Goal: Transaction & Acquisition: Purchase product/service

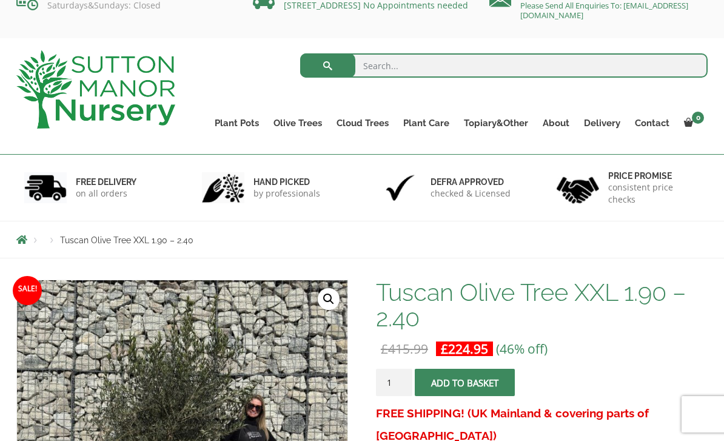
scroll to position [25, 0]
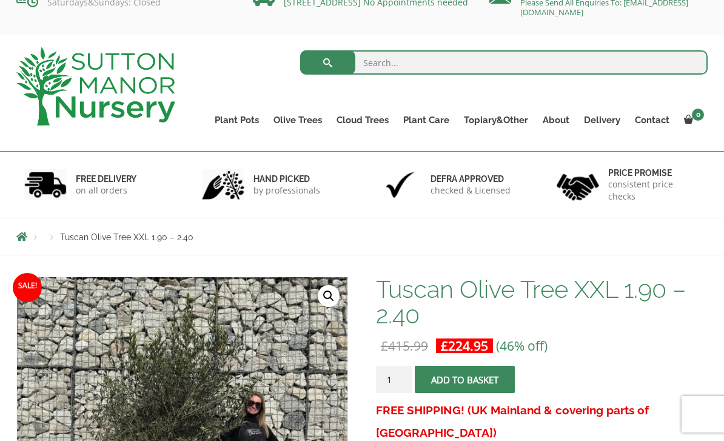
click at [687, 113] on link "0" at bounding box center [691, 120] width 31 height 17
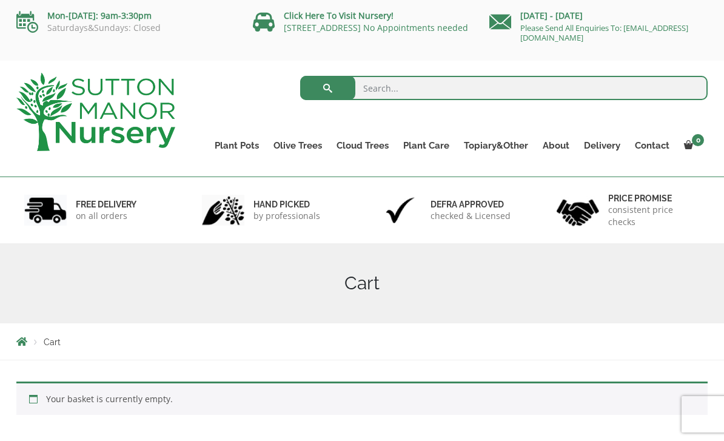
click at [690, 138] on link "0" at bounding box center [691, 145] width 31 height 17
click at [0, 0] on link "Multi Stem Olives (Arcadia Range)" at bounding box center [0, 0] width 0 height 0
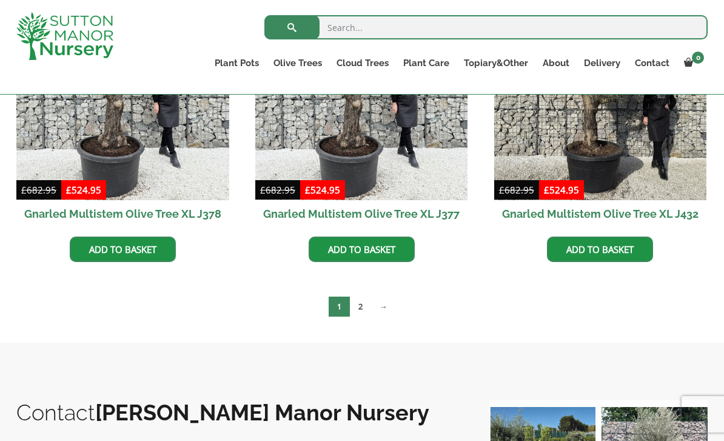
scroll to position [2203, 0]
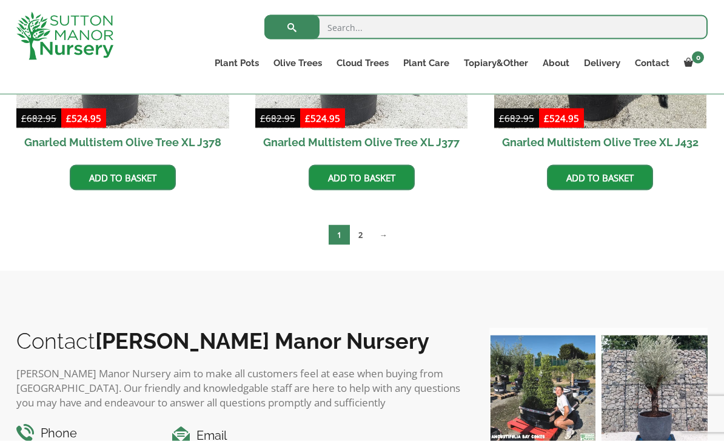
click at [355, 233] on link "2" at bounding box center [360, 235] width 21 height 20
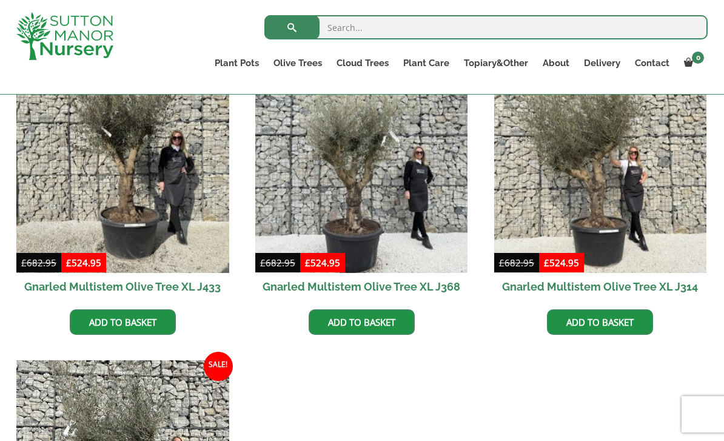
scroll to position [305, 0]
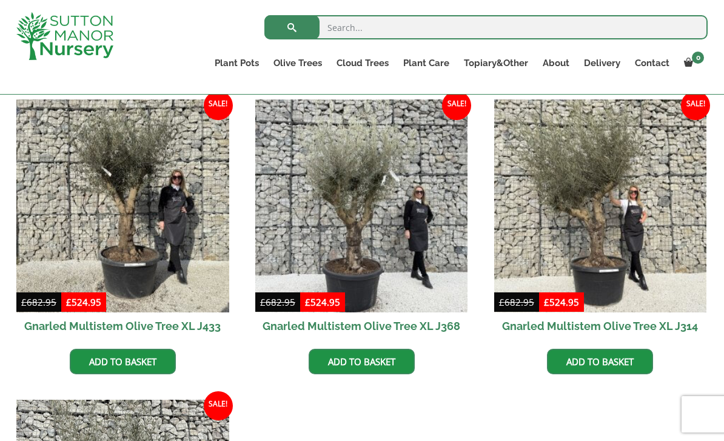
click at [0, 0] on link "Gnarled Olive Trees (Bella Range)" at bounding box center [0, 0] width 0 height 0
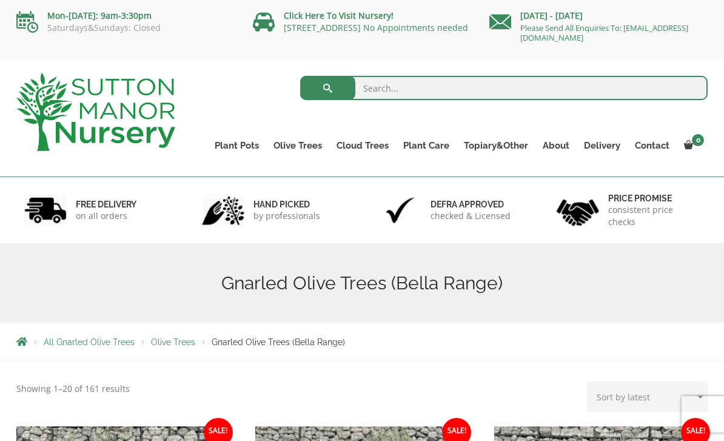
click at [0, 0] on link "Multi Stem Olives (Arcadia Range)" at bounding box center [0, 0] width 0 height 0
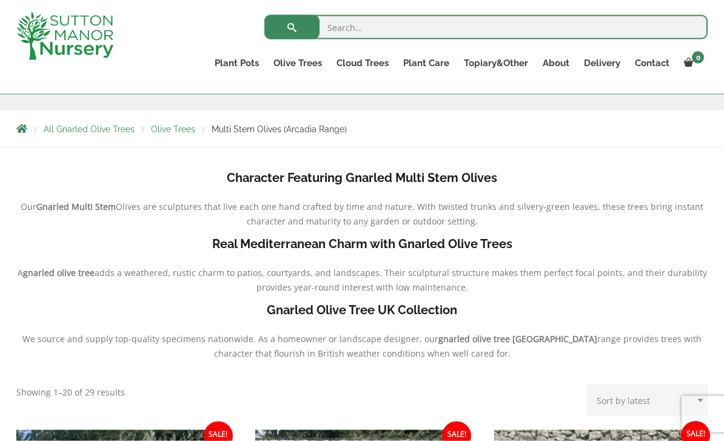
scroll to position [188, 0]
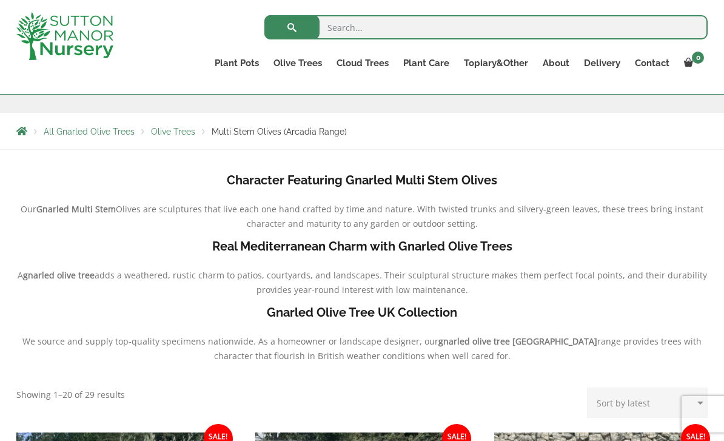
click at [277, 181] on b "Character Featuring Gnarled Multi Stem Olives" at bounding box center [362, 180] width 270 height 15
click at [231, 245] on b "Real Mediterranean Charm with Gnarled Olive Trees" at bounding box center [362, 246] width 300 height 15
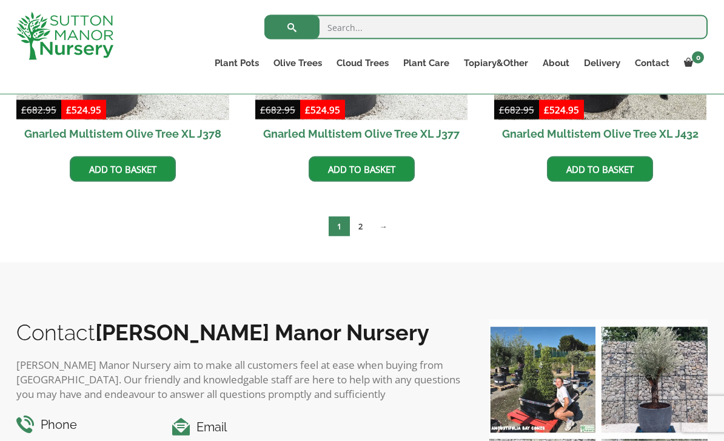
scroll to position [2212, 0]
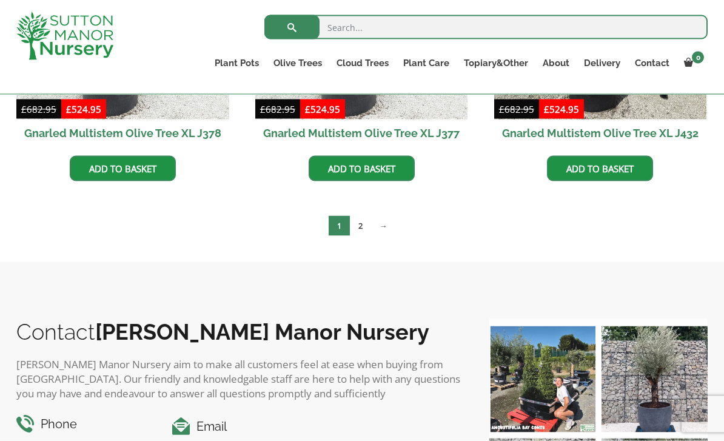
click at [351, 221] on link "2" at bounding box center [360, 226] width 21 height 20
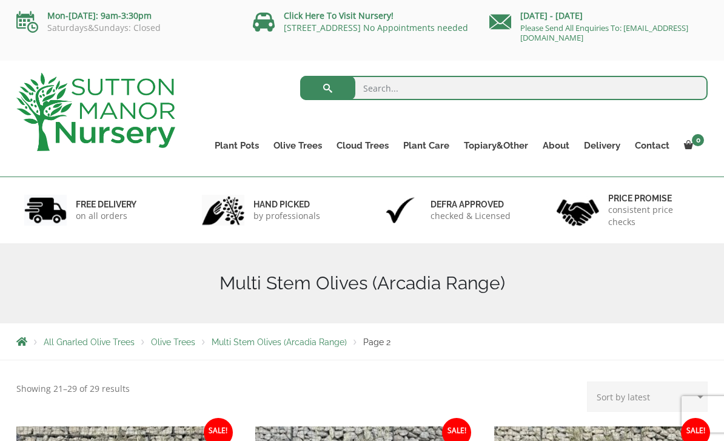
click at [298, 145] on link "Olive Trees" at bounding box center [297, 145] width 63 height 17
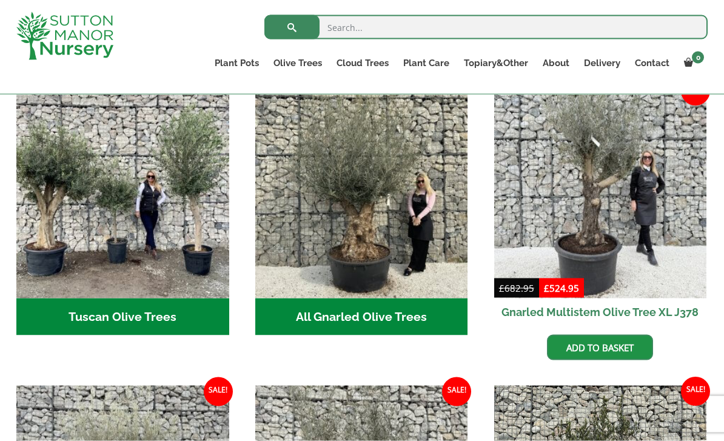
scroll to position [459, 0]
click at [108, 275] on img "Visit product category Tuscan Olive Trees" at bounding box center [122, 191] width 213 height 213
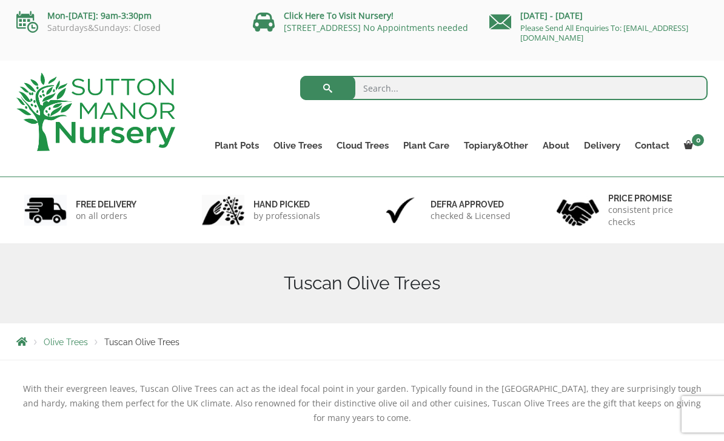
click at [292, 144] on link "Olive Trees" at bounding box center [297, 145] width 63 height 17
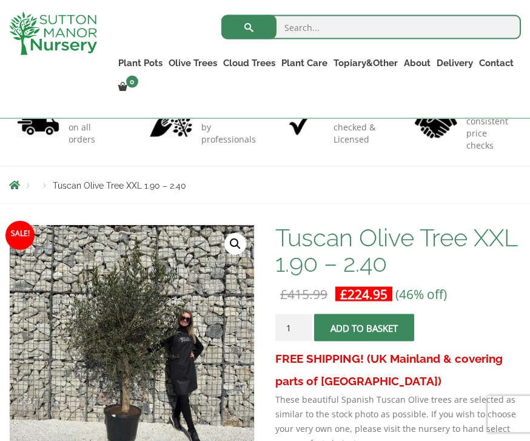
scroll to position [112, 0]
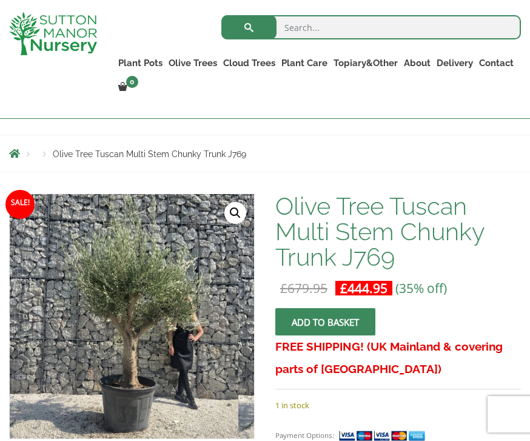
scroll to position [82, 0]
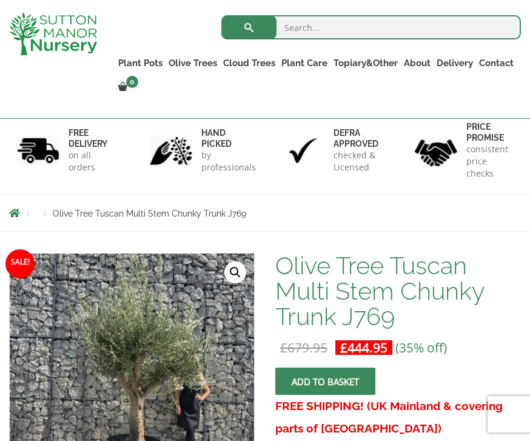
click at [316, 389] on button "Add to basket" at bounding box center [325, 380] width 100 height 27
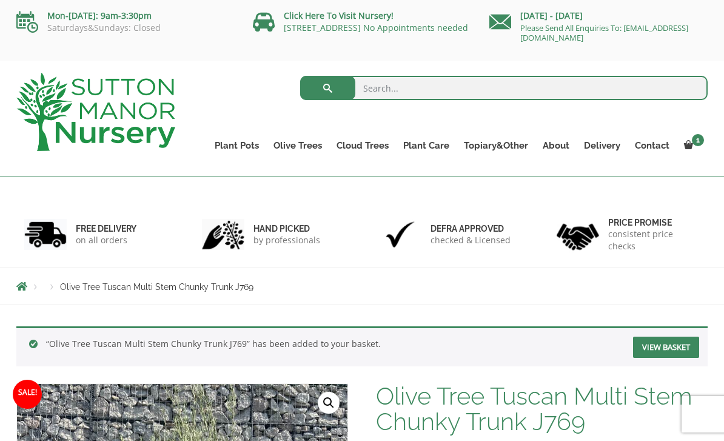
click at [293, 144] on link "Olive Trees" at bounding box center [297, 145] width 63 height 17
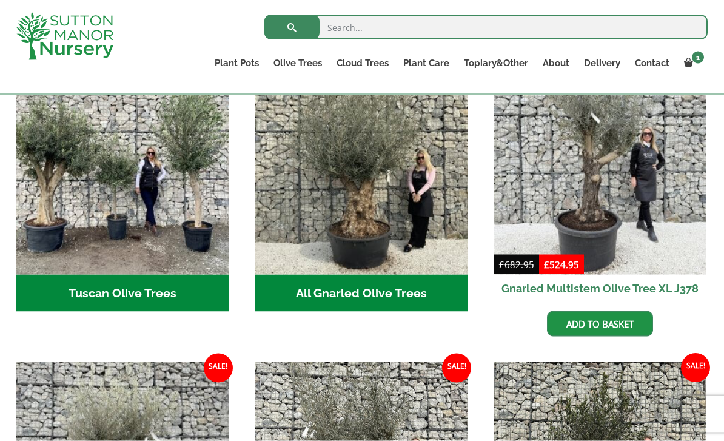
scroll to position [483, 0]
click at [107, 274] on h2 "Tuscan Olive Trees (5)" at bounding box center [122, 293] width 213 height 38
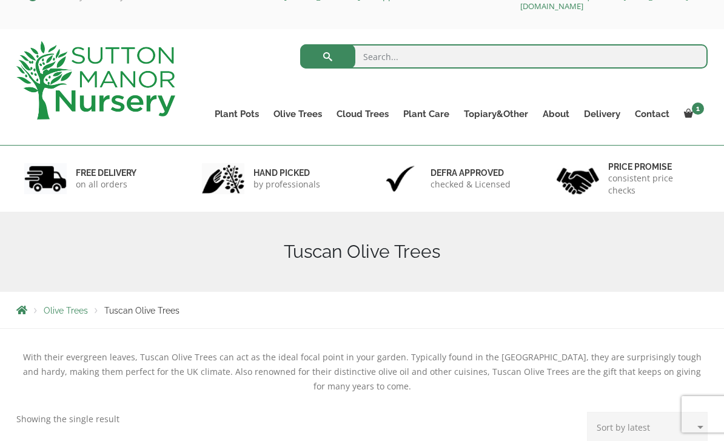
scroll to position [40, 0]
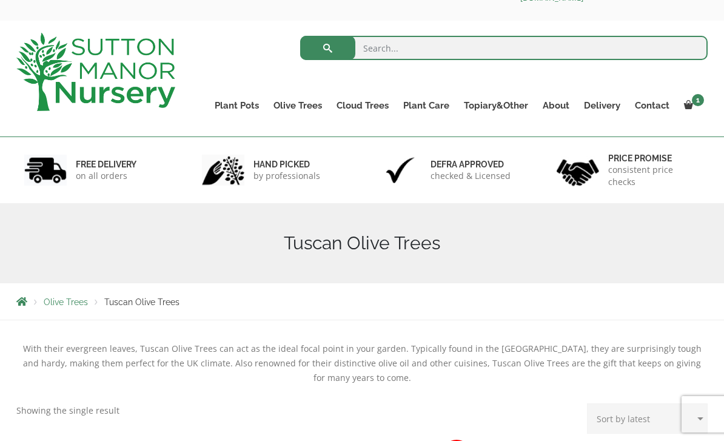
click at [292, 108] on link "Olive Trees" at bounding box center [297, 105] width 63 height 17
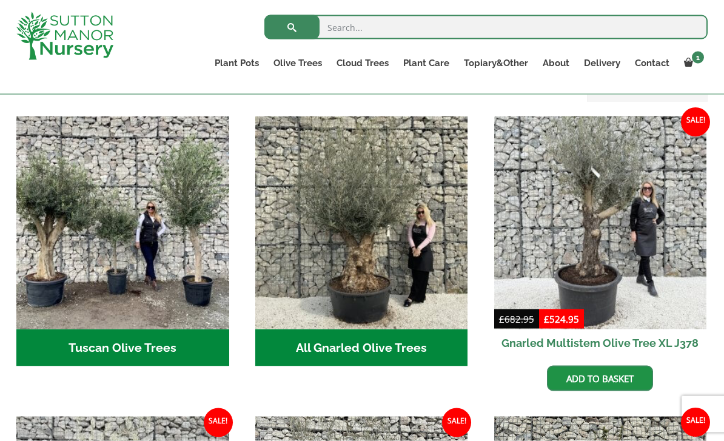
scroll to position [428, 0]
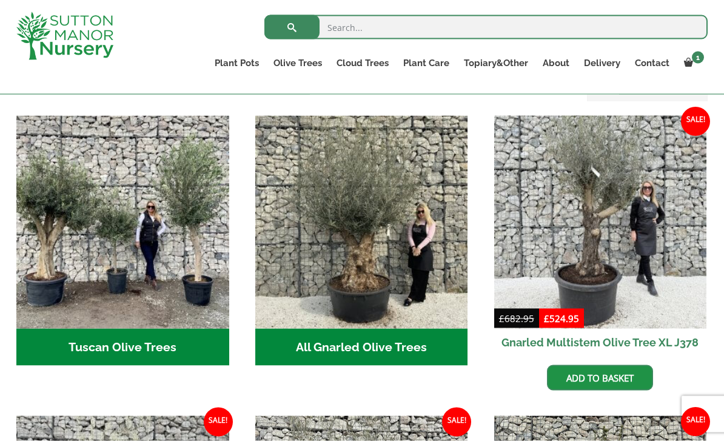
click at [132, 328] on h2 "Tuscan Olive Trees (5)" at bounding box center [122, 347] width 213 height 38
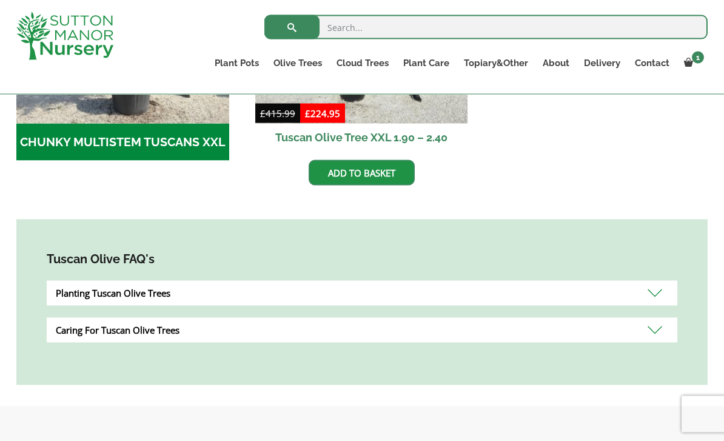
scroll to position [556, 0]
click at [693, 67] on link "1" at bounding box center [691, 63] width 31 height 17
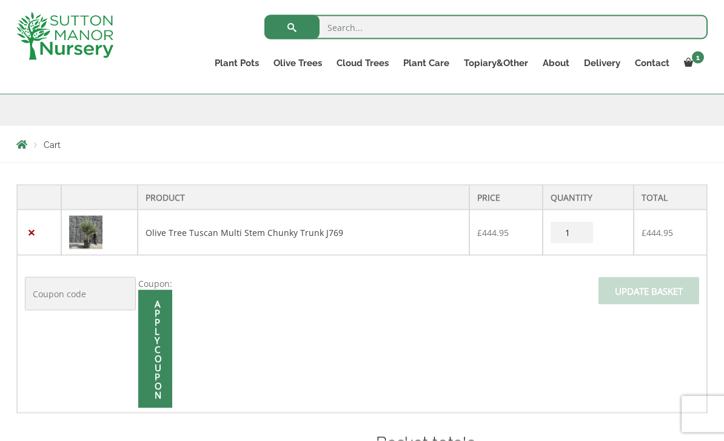
scroll to position [176, 0]
click at [216, 236] on link "Olive Tree Tuscan Multi Stem Chunky Trunk J769" at bounding box center [244, 232] width 198 height 12
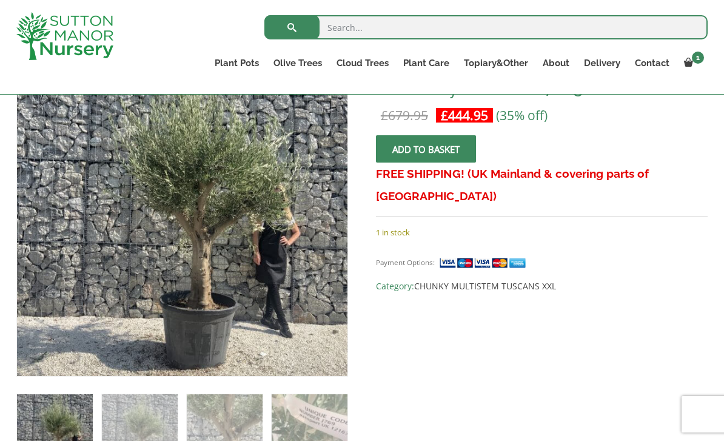
scroll to position [231, 0]
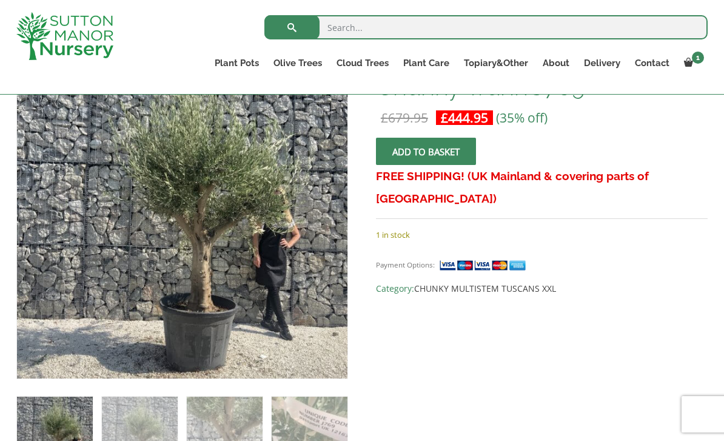
click at [297, 62] on link "Olive Trees" at bounding box center [297, 63] width 63 height 17
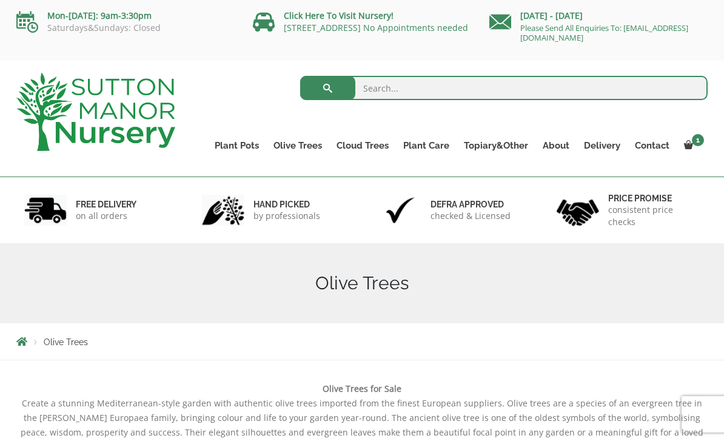
click at [0, 0] on link "Acers" at bounding box center [0, 0] width 0 height 0
